Goal: Navigation & Orientation: Find specific page/section

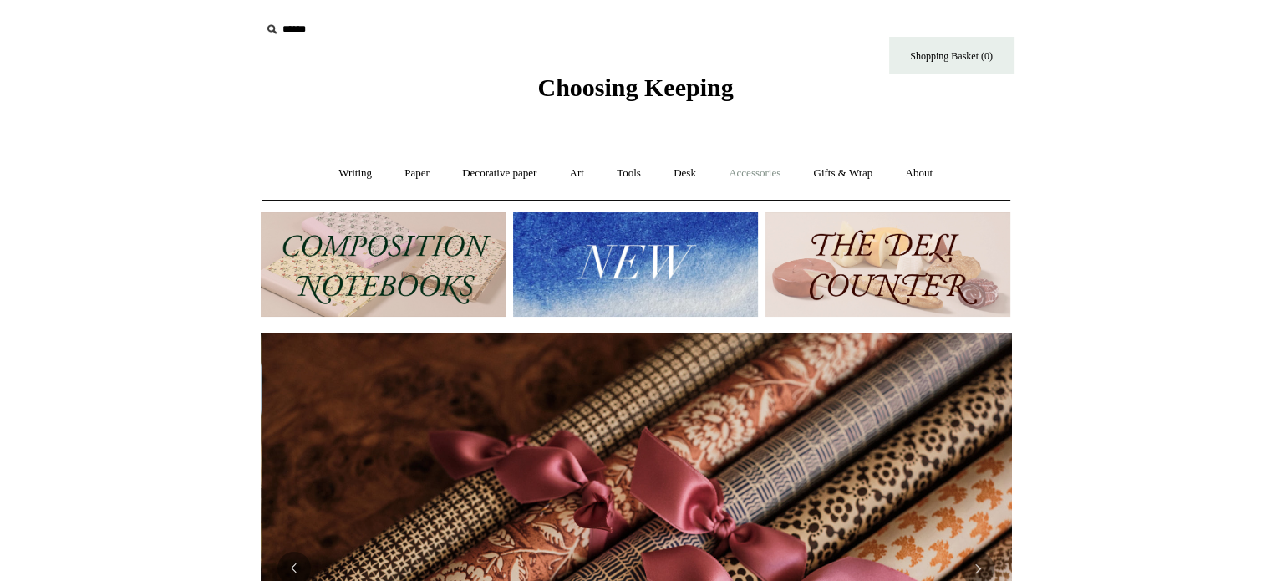
scroll to position [0, 1501]
click at [781, 171] on link "Accessories +" at bounding box center [755, 173] width 82 height 44
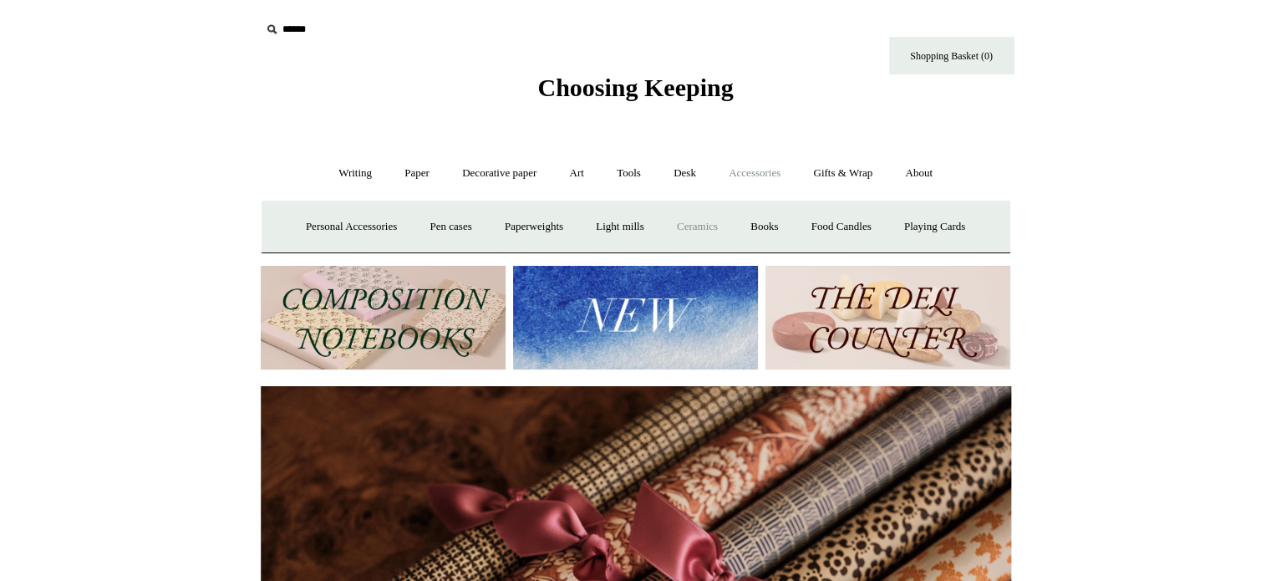
click at [696, 230] on link "Ceramics +" at bounding box center [697, 227] width 71 height 44
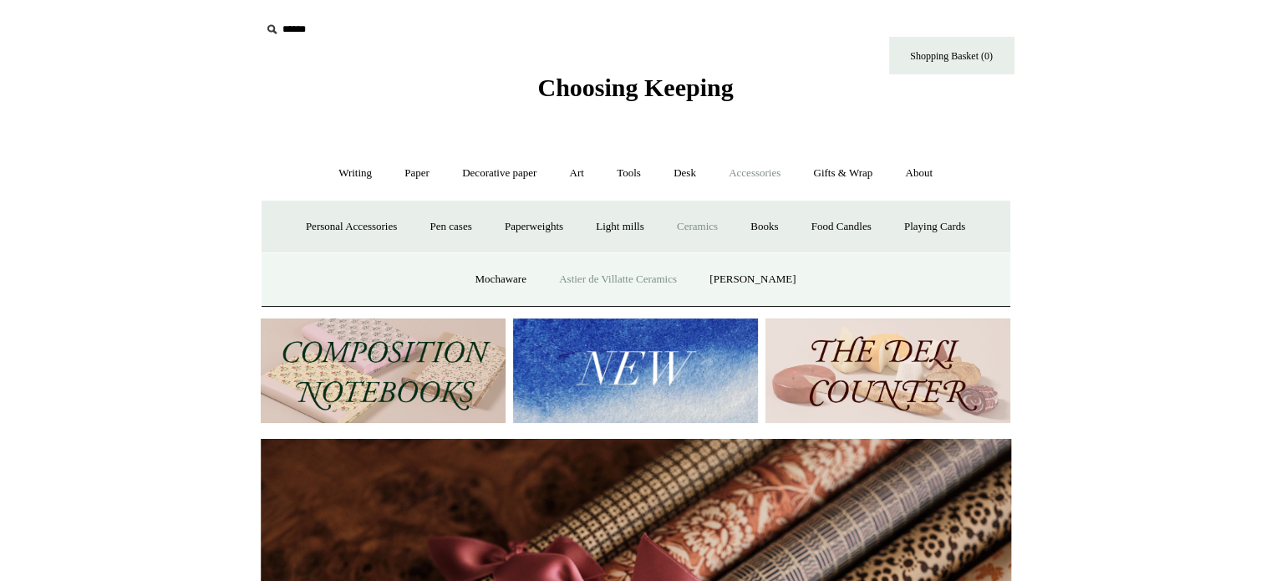
click at [616, 280] on link "Astier de Villatte Ceramics" at bounding box center [618, 279] width 148 height 44
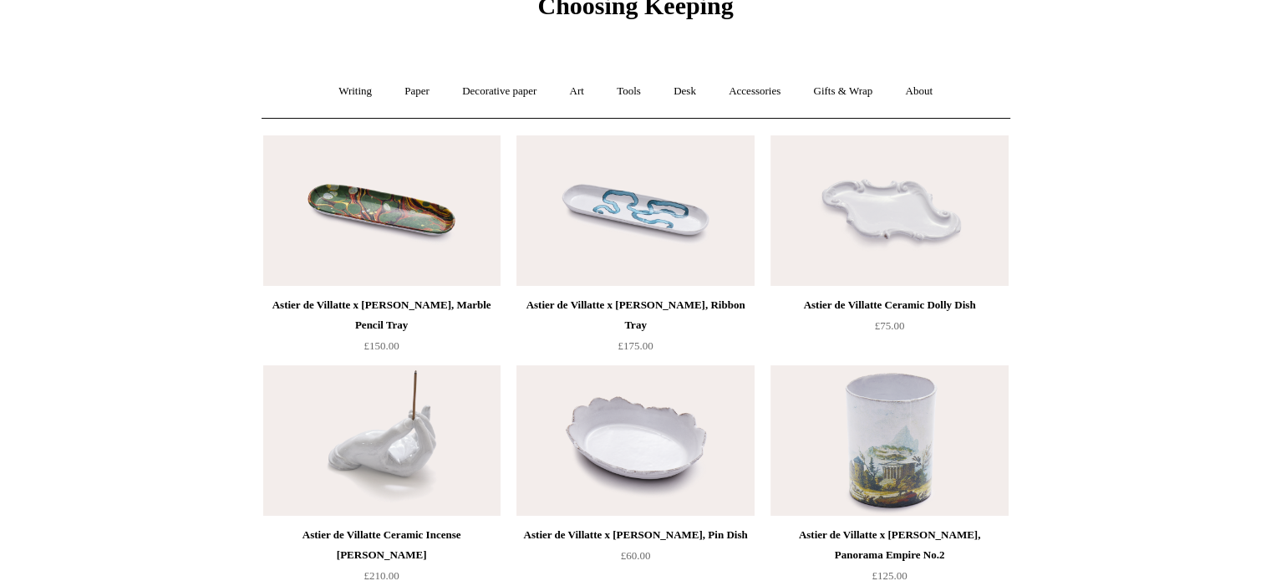
scroll to position [60, 0]
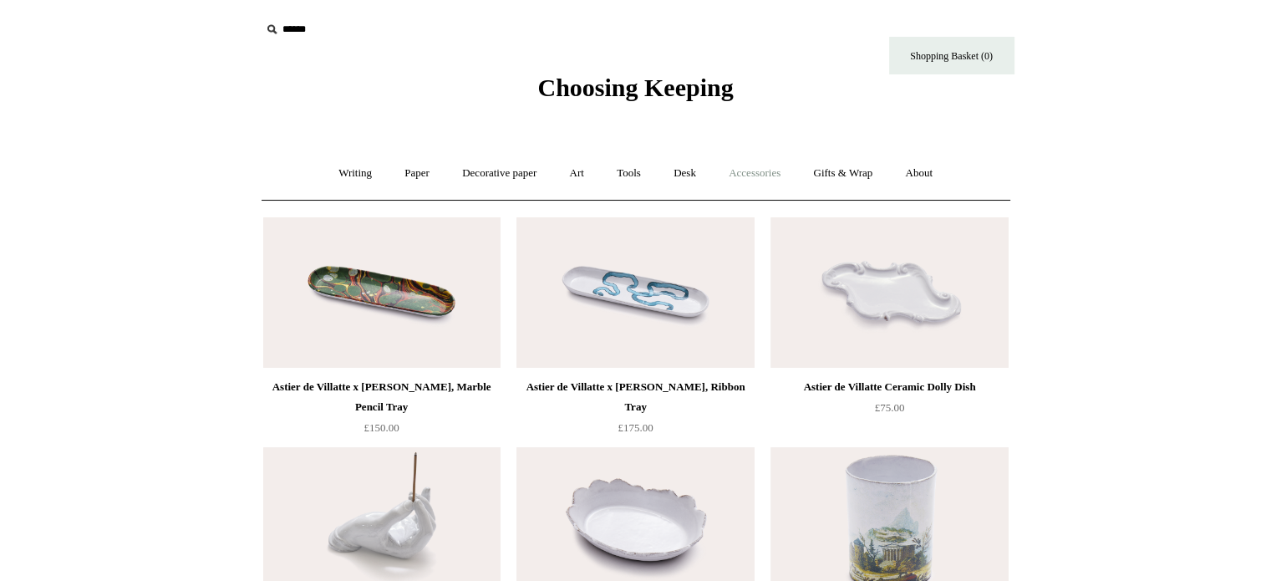
click at [771, 173] on link "Accessories +" at bounding box center [755, 173] width 82 height 44
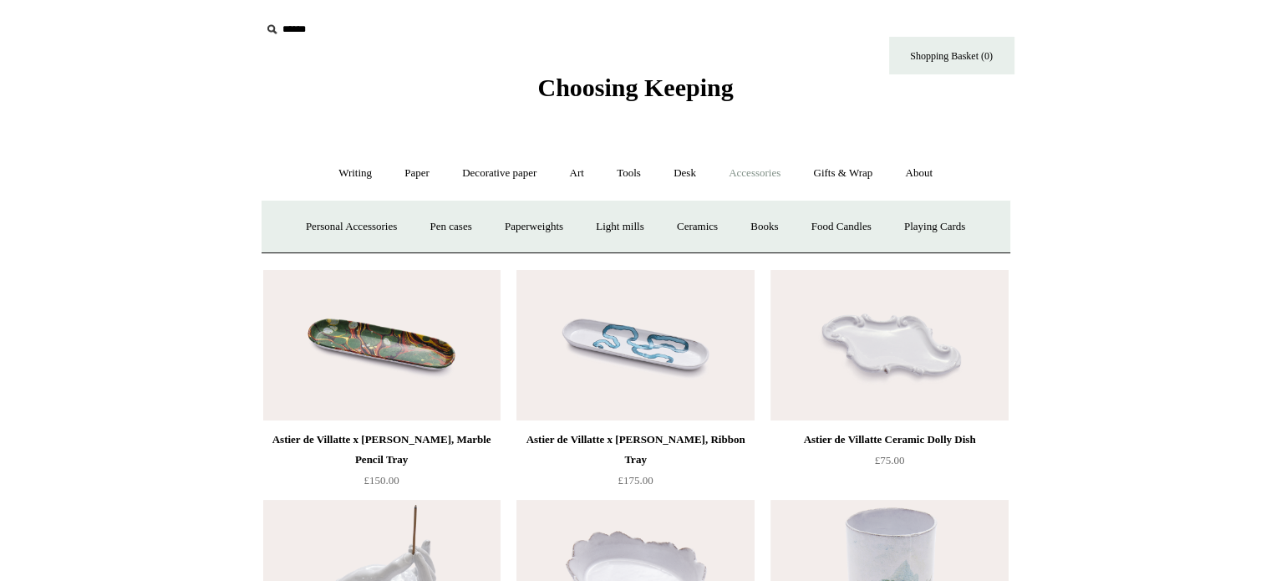
scroll to position [154, 0]
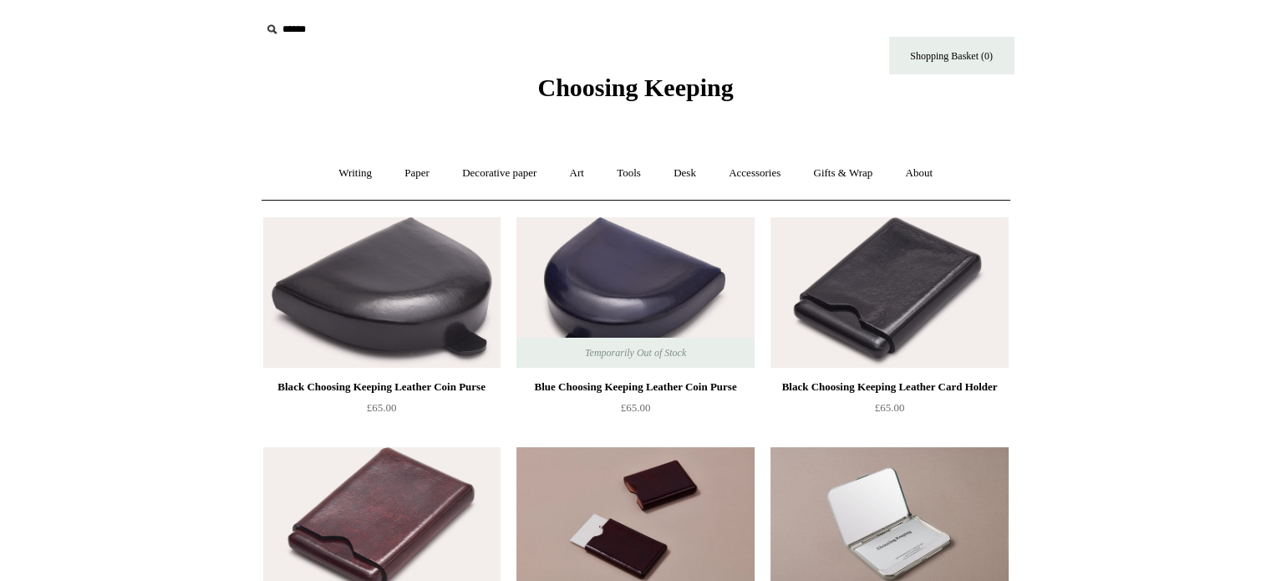
click at [328, 180] on link "Writing +" at bounding box center [355, 173] width 64 height 44
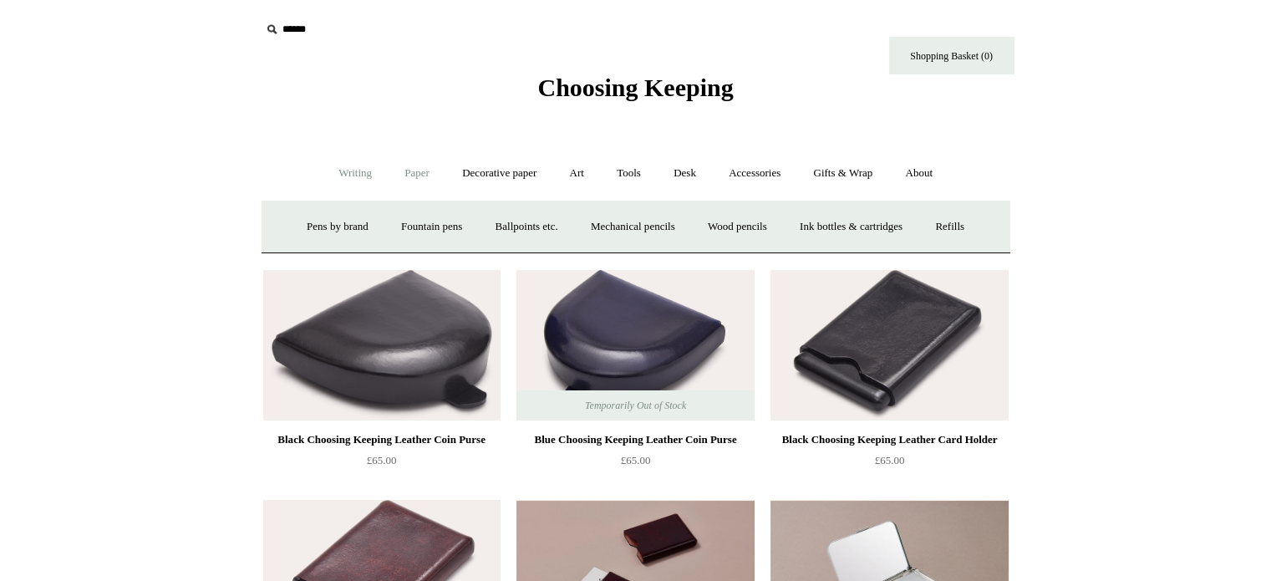
click at [425, 170] on link "Paper +" at bounding box center [416, 173] width 55 height 44
click at [512, 226] on link "📆 Dated Diaries 📆" at bounding box center [504, 227] width 122 height 44
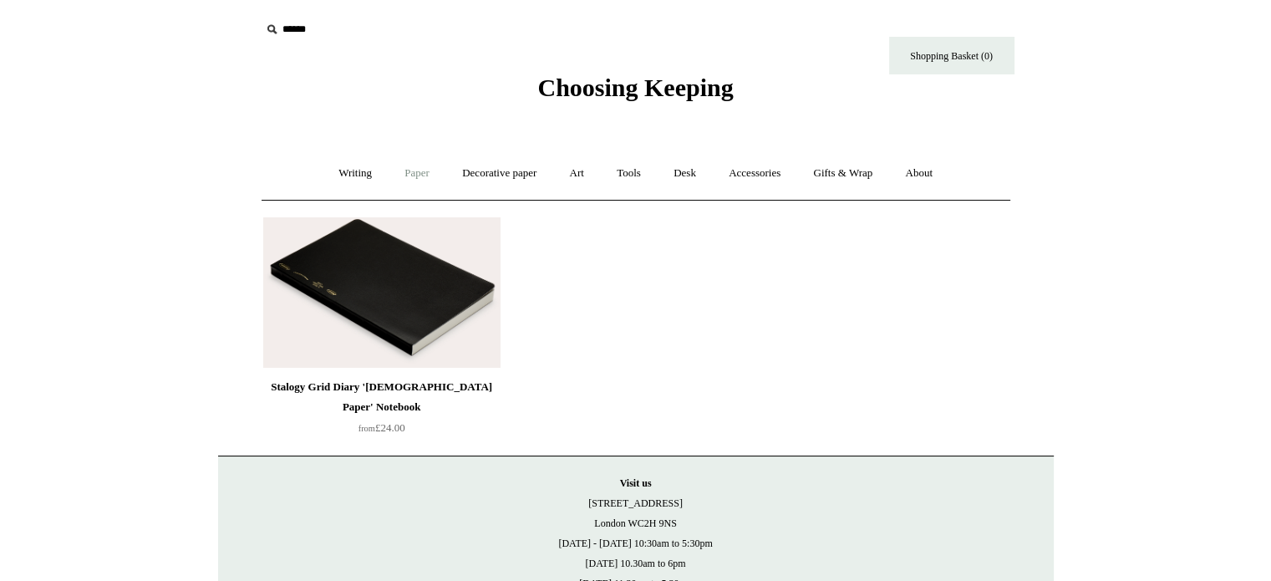
click at [405, 175] on link "Paper +" at bounding box center [416, 173] width 55 height 44
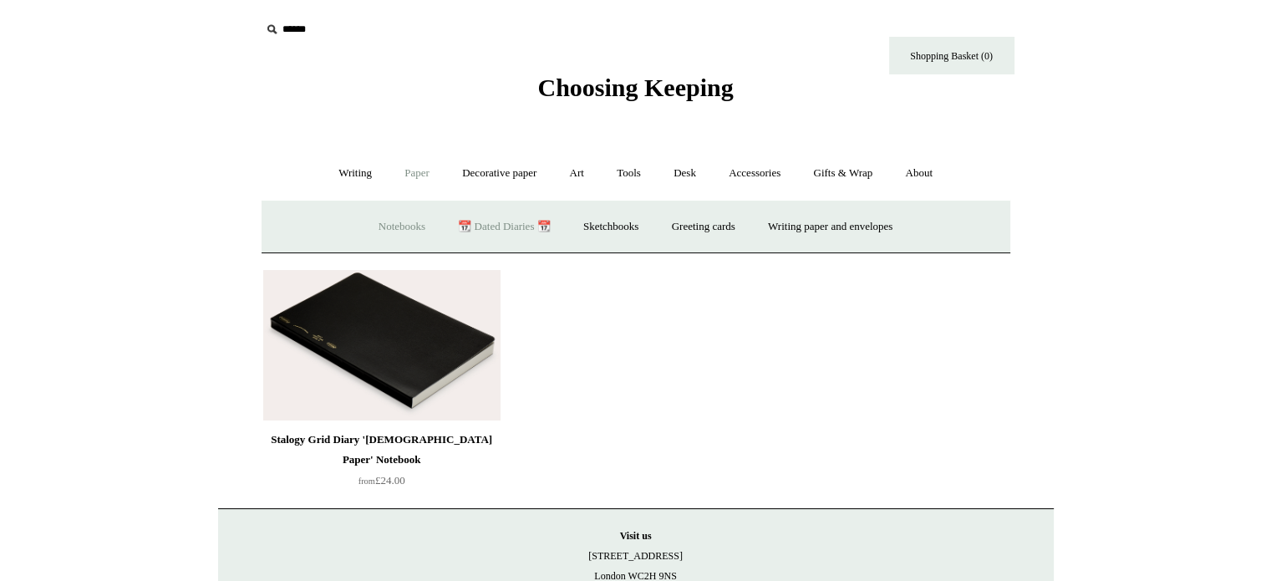
click at [374, 228] on link "Notebooks +" at bounding box center [402, 227] width 77 height 44
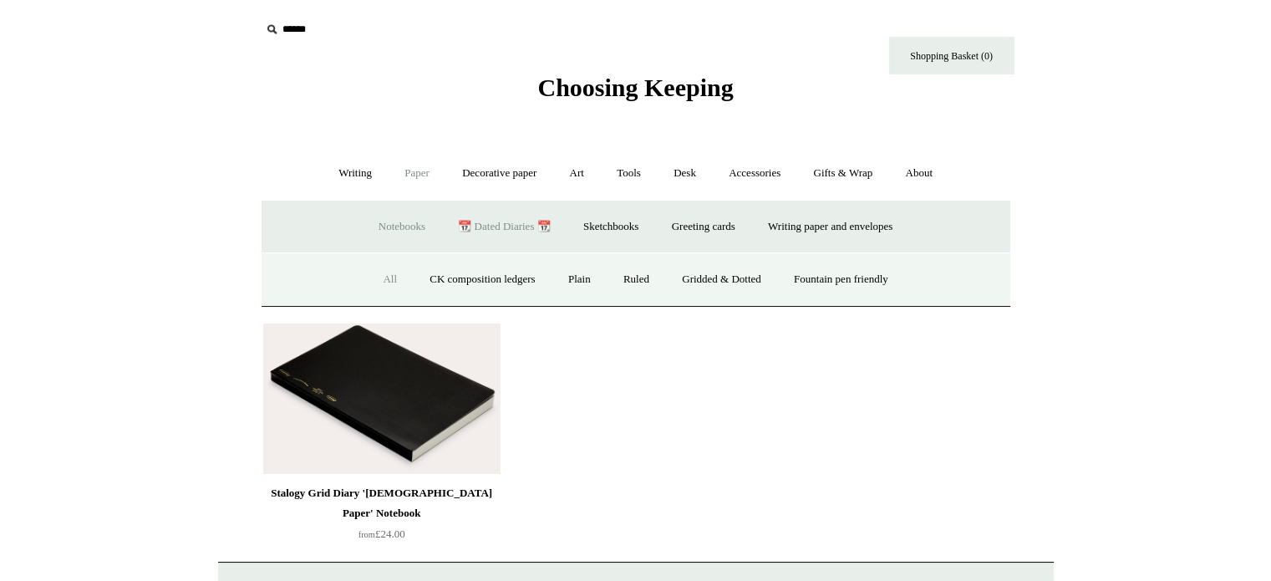
click at [374, 280] on link "All" at bounding box center [390, 279] width 44 height 44
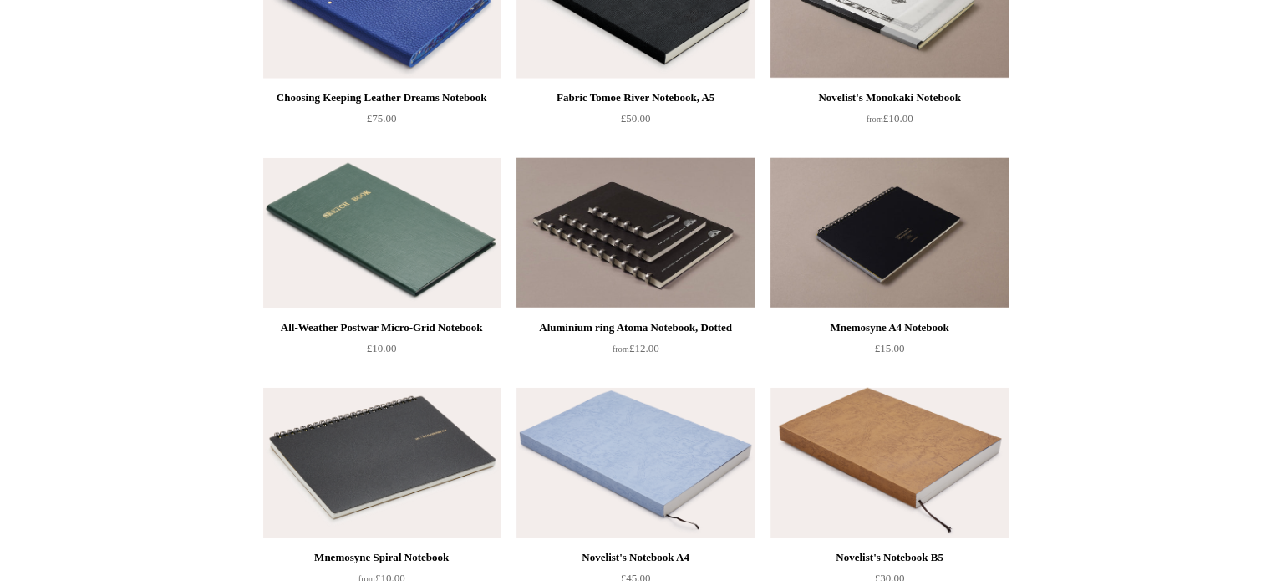
scroll to position [4409, 0]
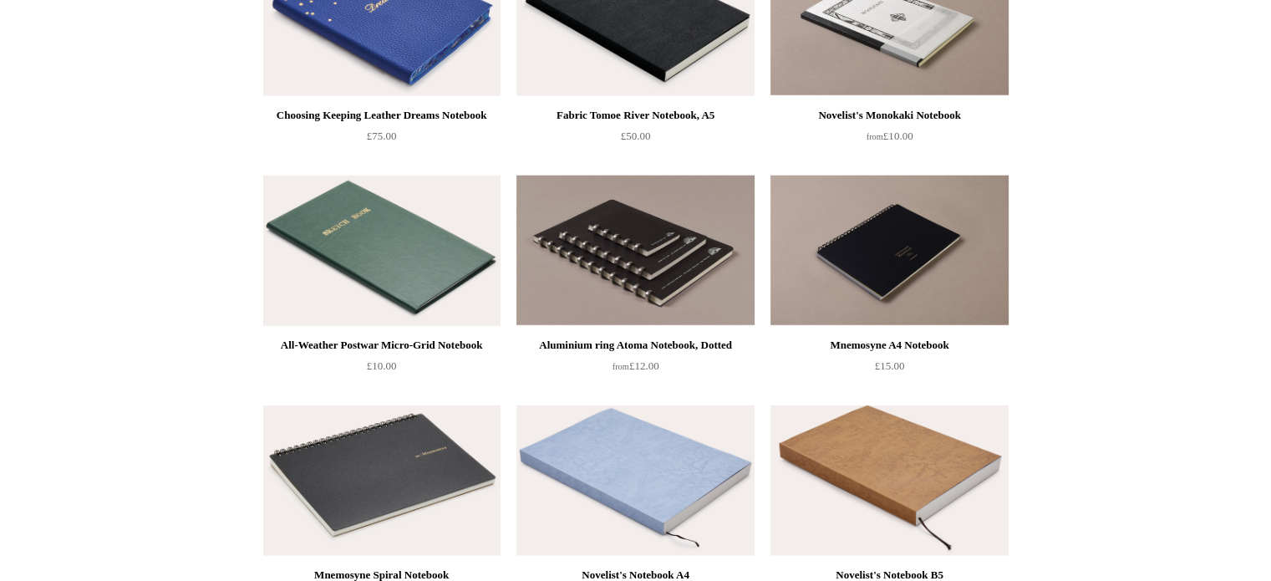
click at [421, 248] on img at bounding box center [381, 251] width 237 height 150
